Goal: Use online tool/utility: Utilize a website feature to perform a specific function

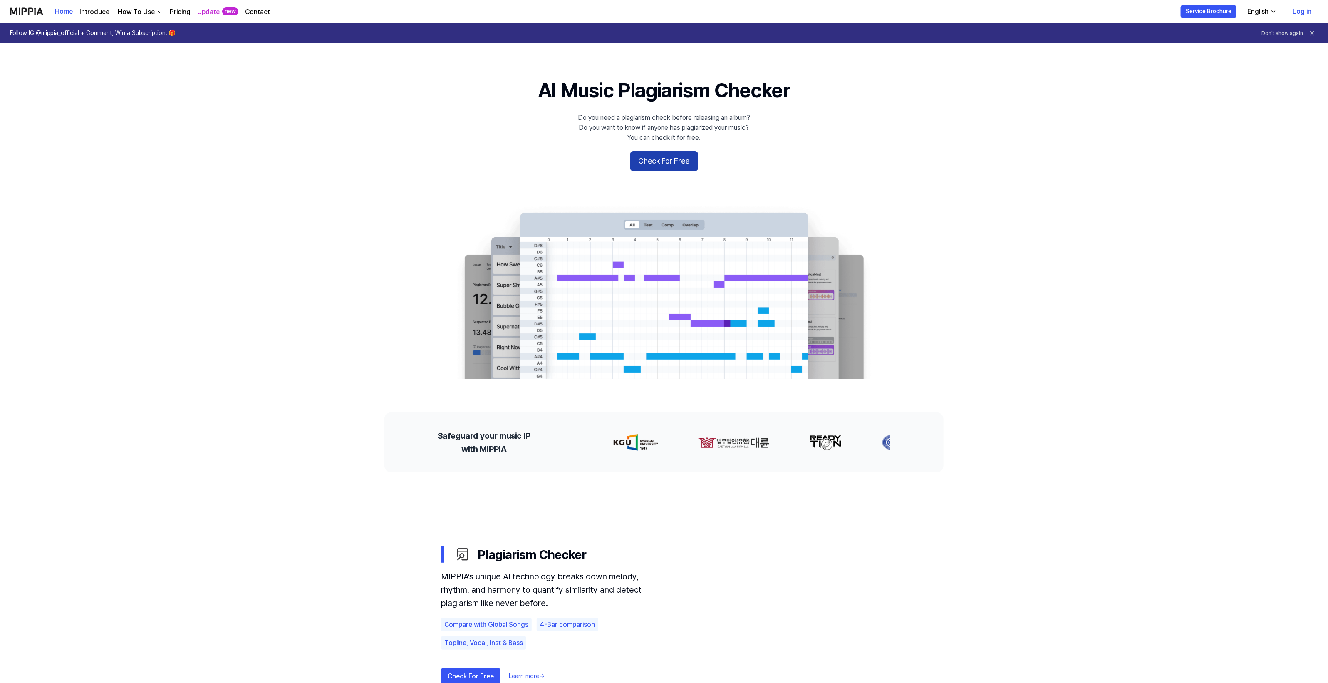
click at [673, 157] on button "Check For Free" at bounding box center [664, 161] width 68 height 20
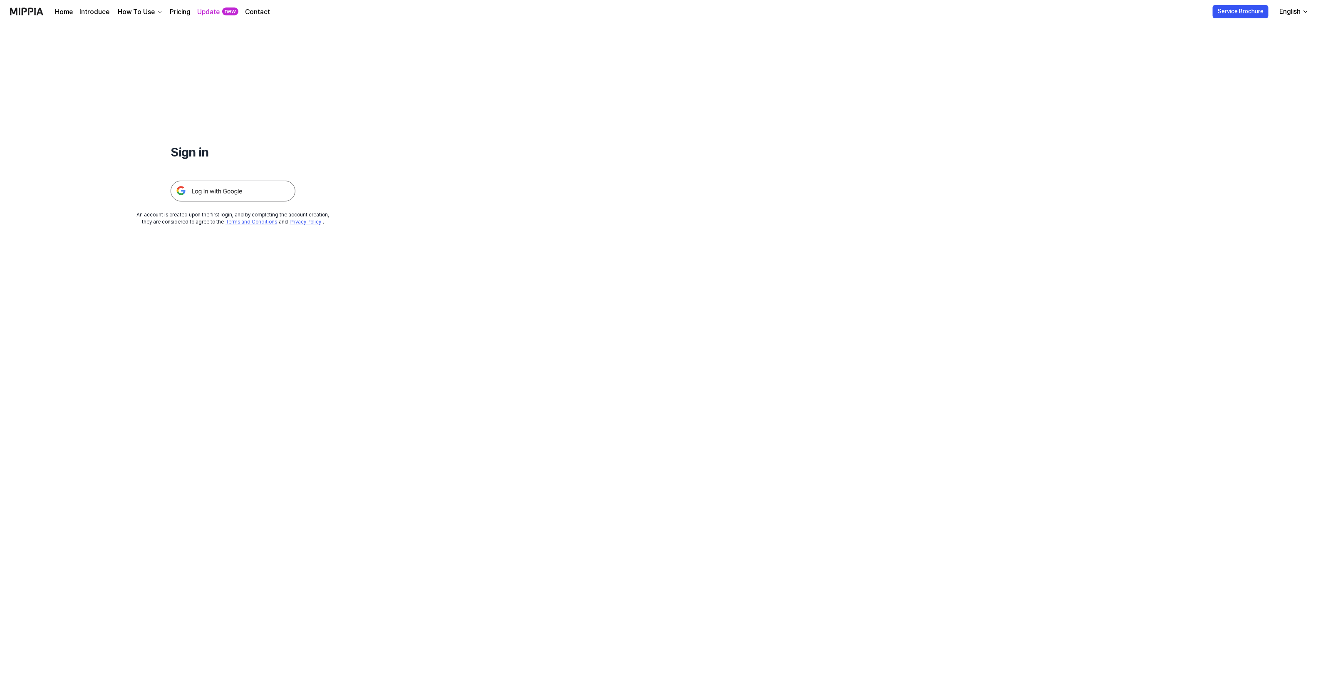
click at [229, 180] on div at bounding box center [233, 181] width 125 height 41
click at [229, 183] on img at bounding box center [233, 191] width 125 height 21
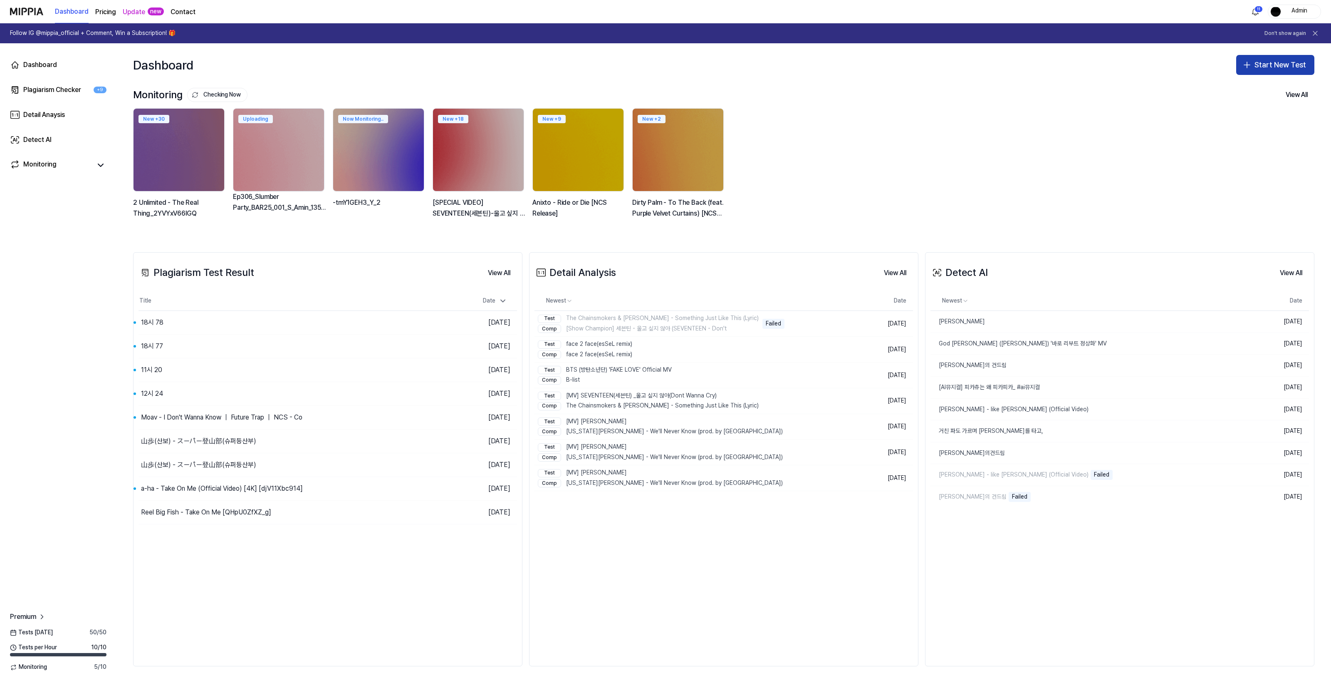
click at [1248, 65] on icon "button" at bounding box center [1247, 65] width 10 height 10
click at [1238, 87] on div "Plagiarism test" at bounding box center [1256, 88] width 38 height 8
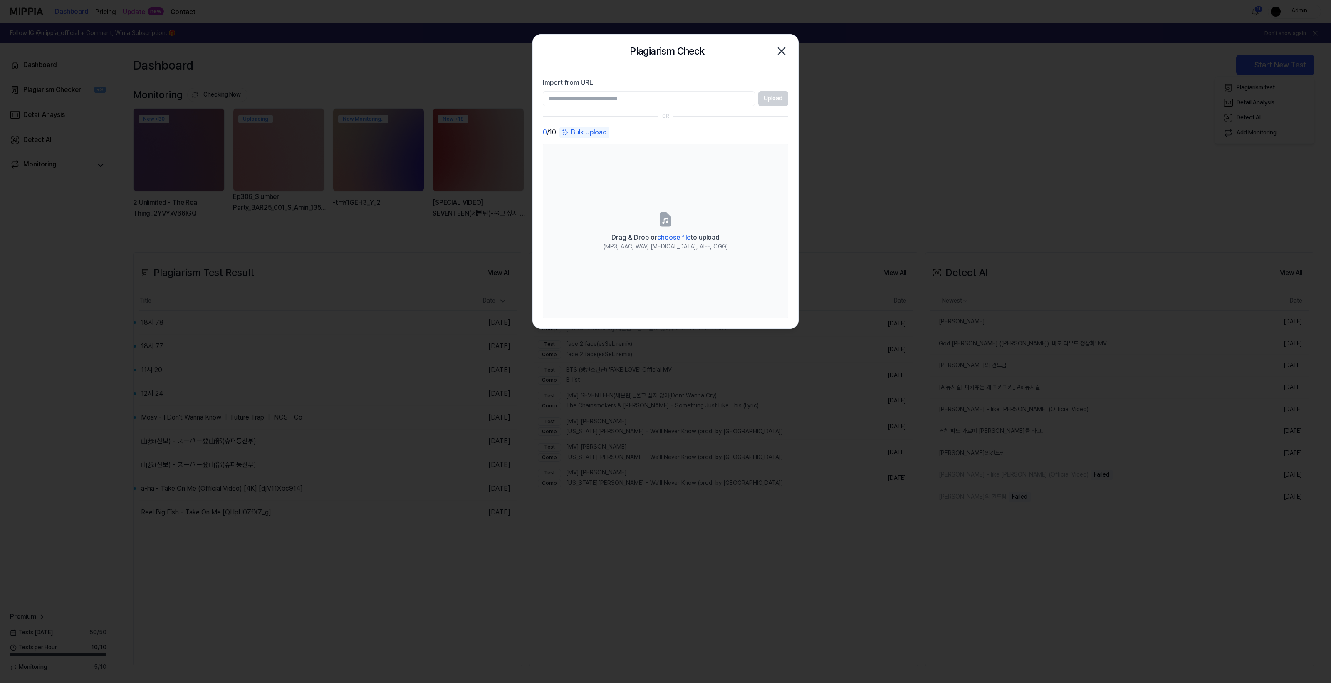
click at [624, 98] on input "Import from URL" at bounding box center [649, 98] width 212 height 15
click at [573, 100] on input "Import from URL" at bounding box center [649, 98] width 212 height 15
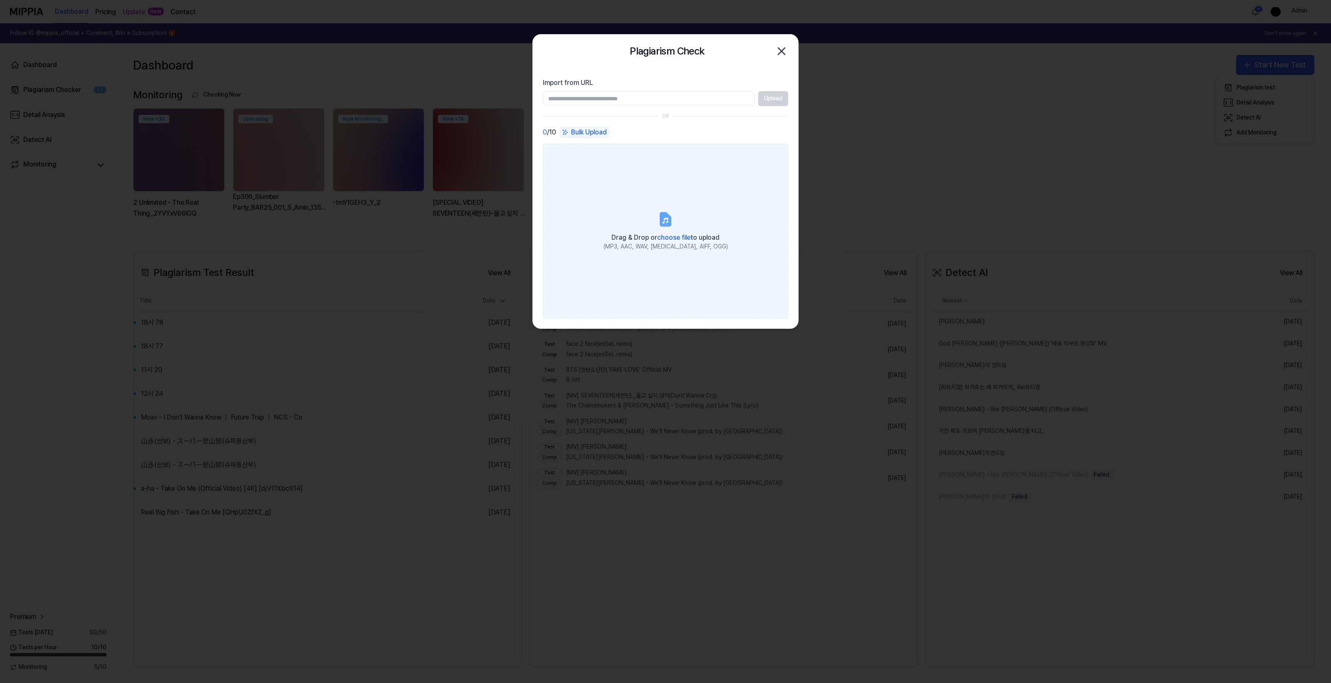
click at [570, 171] on label "Drag & Drop or choose file to upload (MP3, AAC, WAV, [MEDICAL_DATA], AIFF, OGG)" at bounding box center [665, 231] width 245 height 175
click at [0, 0] on input "Drag & Drop or choose file to upload (MP3, AAC, WAV, [MEDICAL_DATA], AIFF, OGG)" at bounding box center [0, 0] width 0 height 0
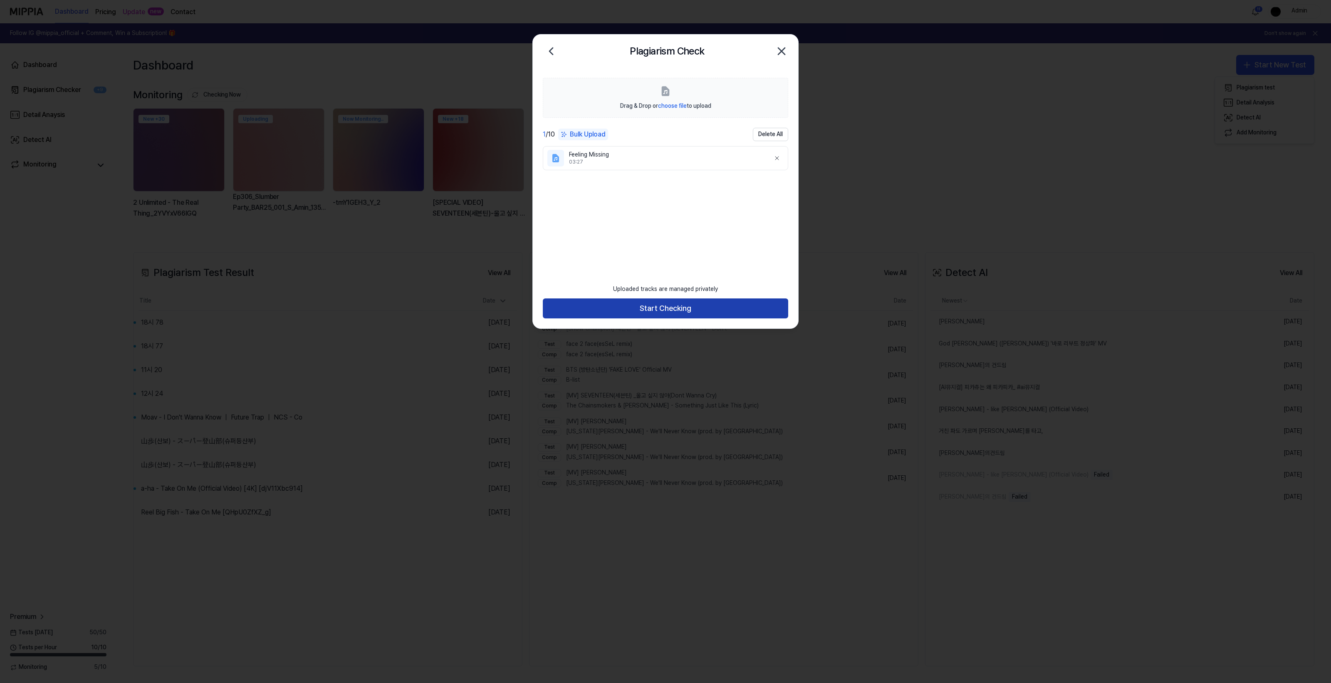
click at [666, 302] on button "Start Checking" at bounding box center [665, 308] width 245 height 20
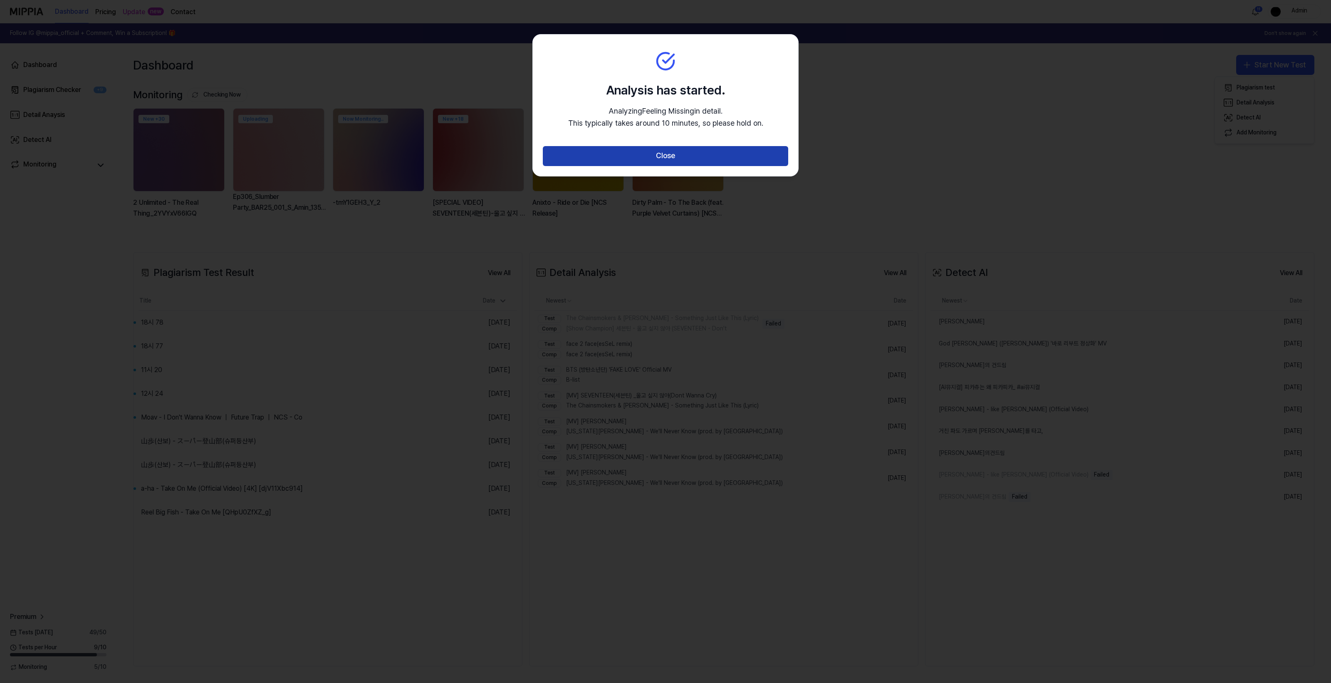
click at [702, 154] on button "Close" at bounding box center [665, 156] width 245 height 20
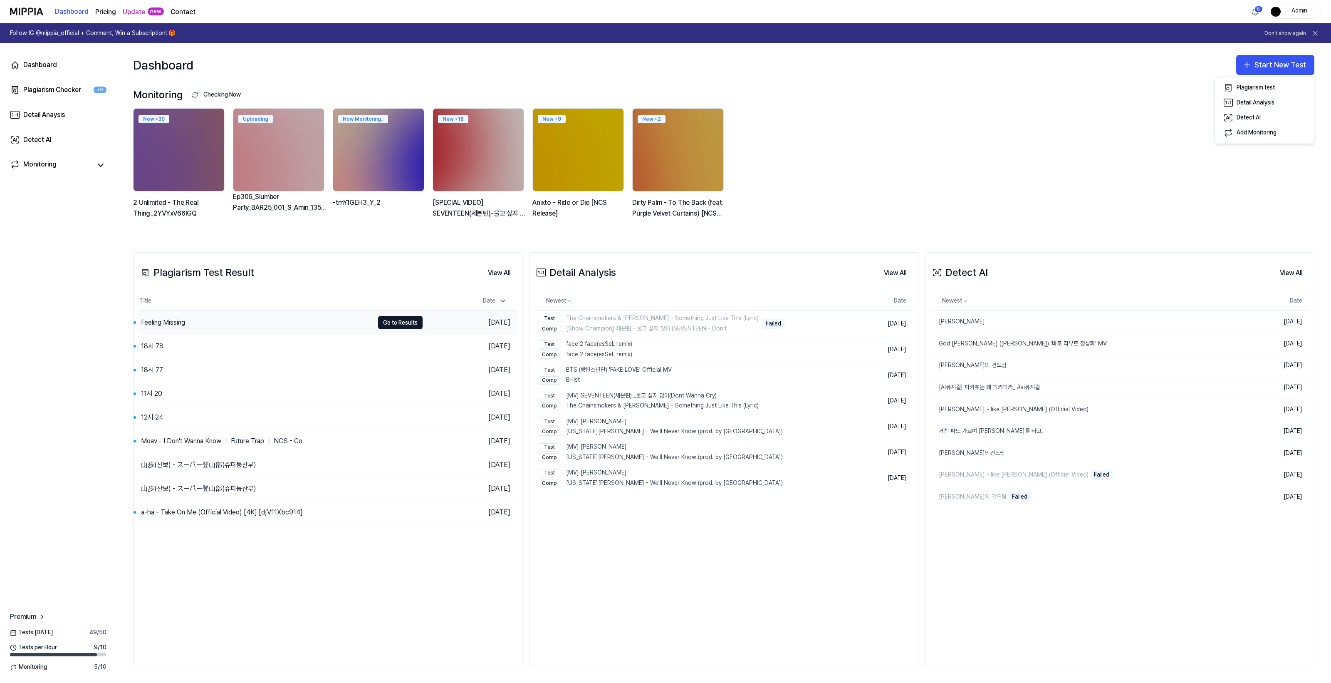
click at [177, 322] on div "Feeling Missing" at bounding box center [163, 322] width 44 height 10
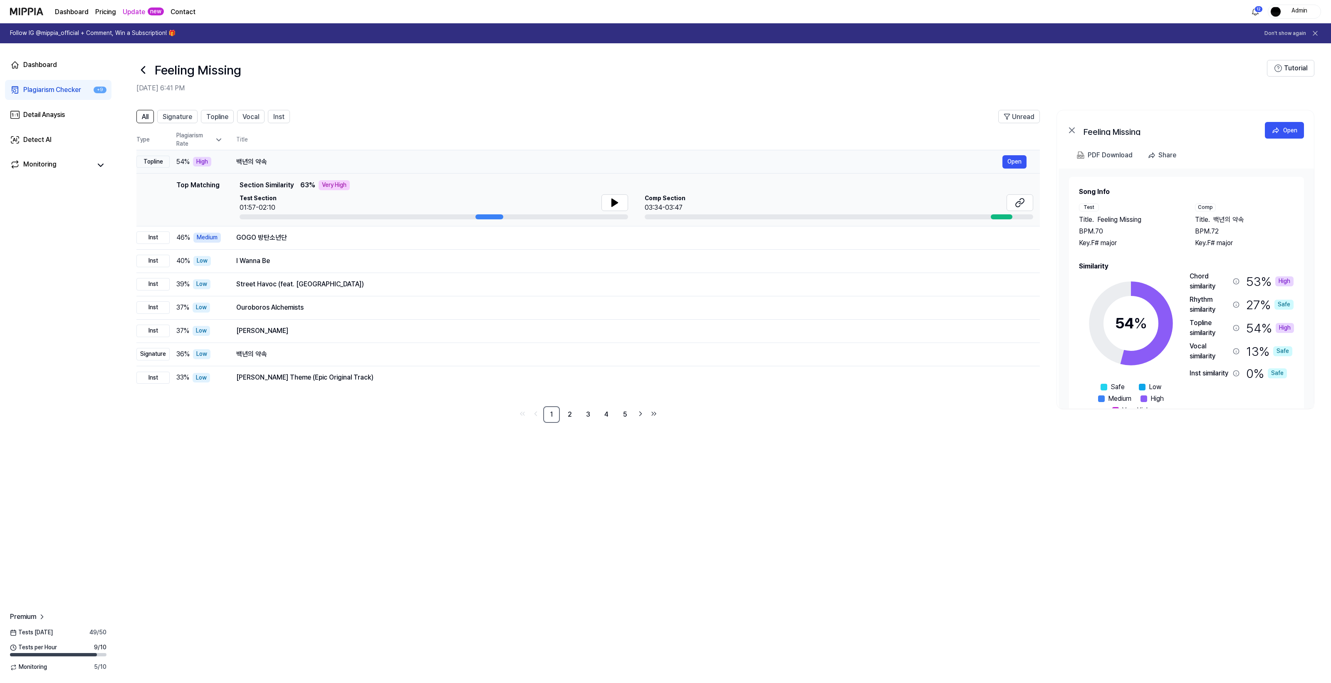
click at [250, 165] on div "백년의 약속" at bounding box center [619, 162] width 766 height 10
click at [620, 202] on button at bounding box center [614, 202] width 27 height 17
click at [1012, 198] on button at bounding box center [1020, 202] width 27 height 17
click at [262, 229] on td "GOGO 방탄소년단 Open" at bounding box center [631, 237] width 817 height 23
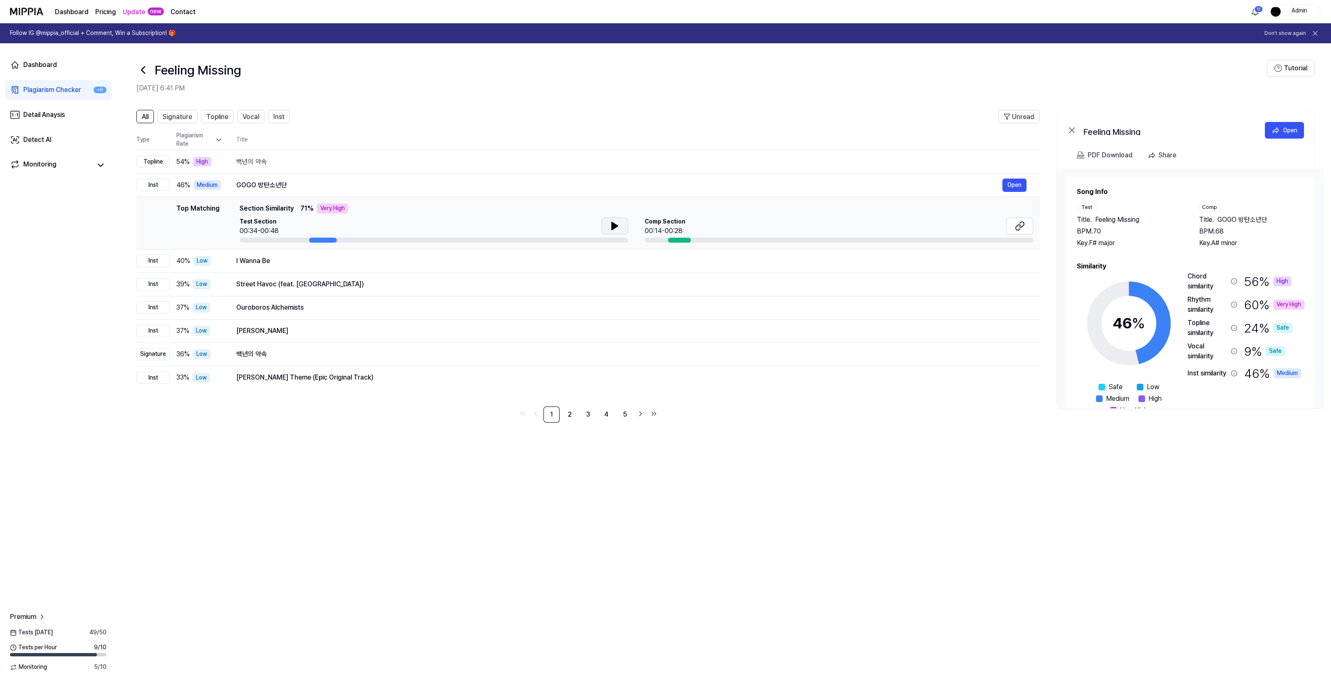
click at [606, 223] on button at bounding box center [614, 226] width 27 height 17
click at [1017, 223] on icon at bounding box center [1020, 226] width 10 height 10
click at [616, 227] on icon at bounding box center [617, 226] width 2 height 7
